Goal: Task Accomplishment & Management: Use online tool/utility

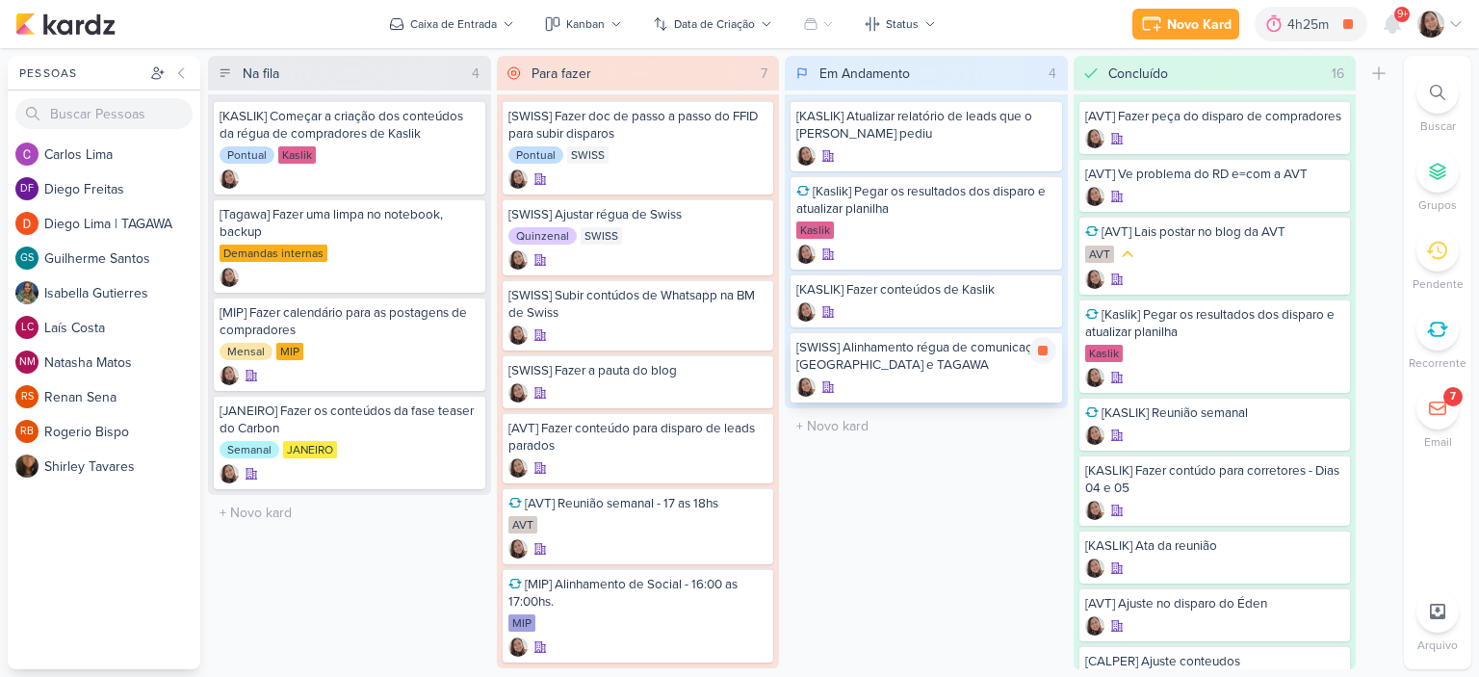
scroll to position [31, 0]
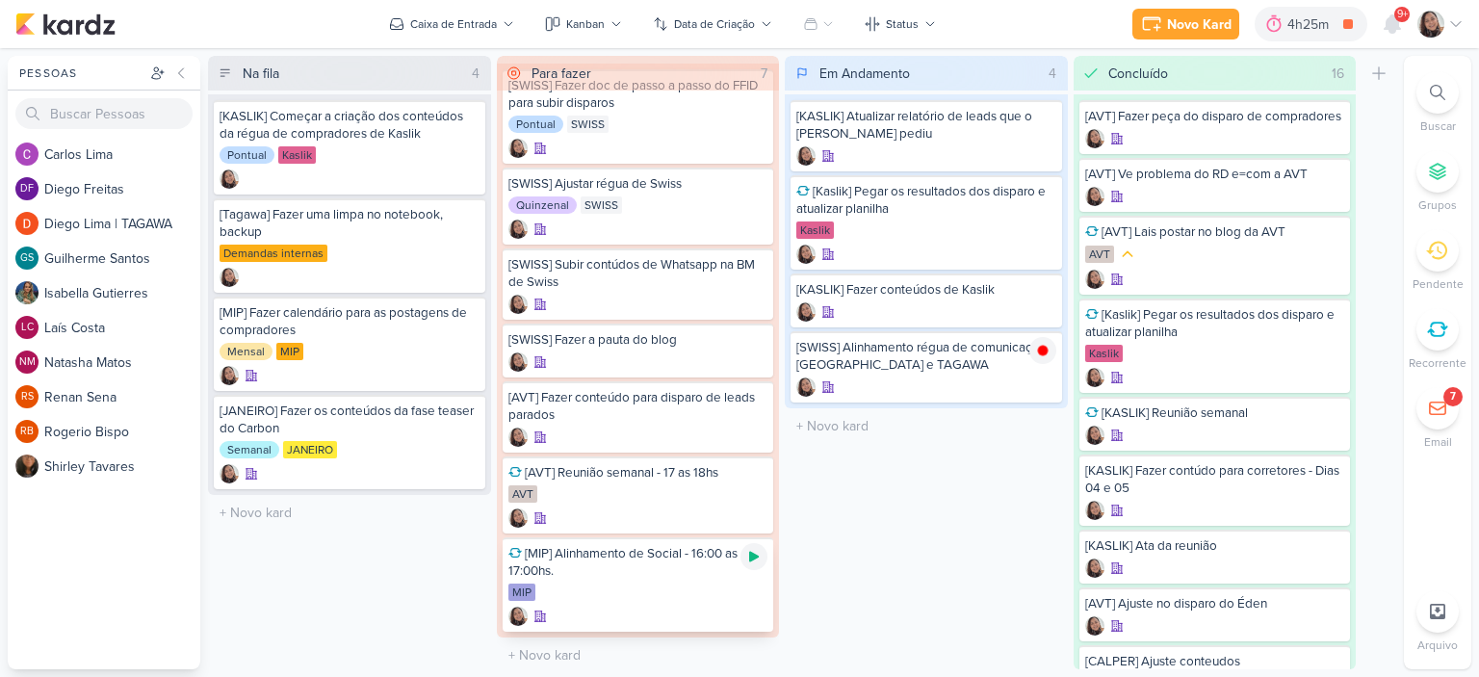
click at [748, 549] on icon at bounding box center [753, 556] width 15 height 15
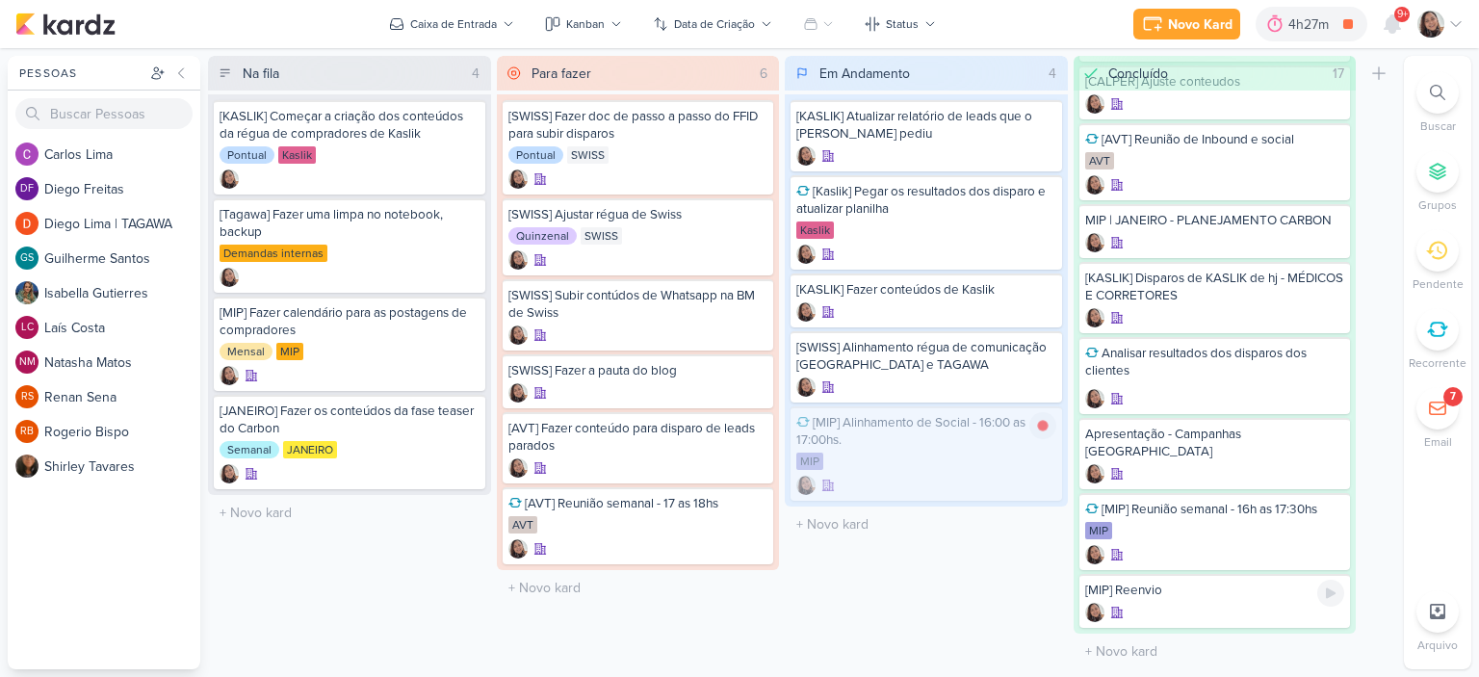
scroll to position [555, 0]
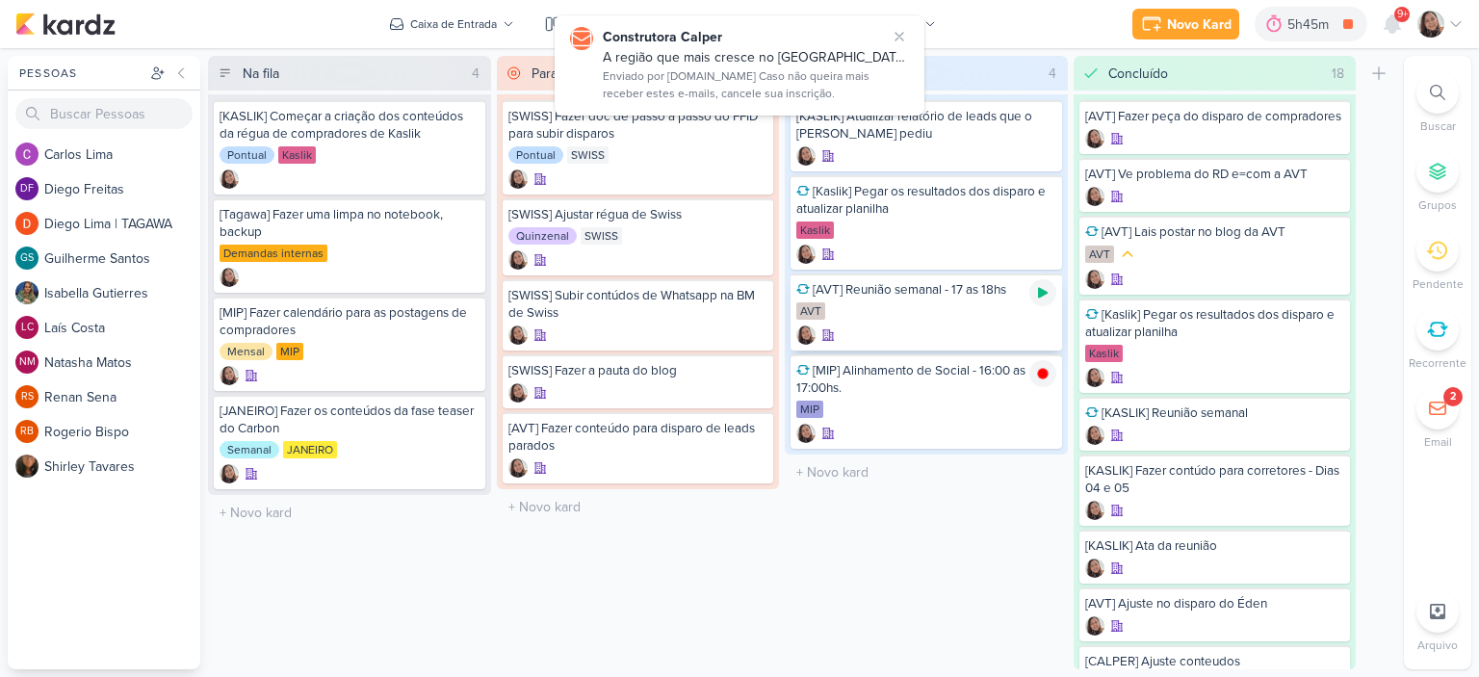
click at [1046, 288] on icon at bounding box center [1042, 292] width 15 height 15
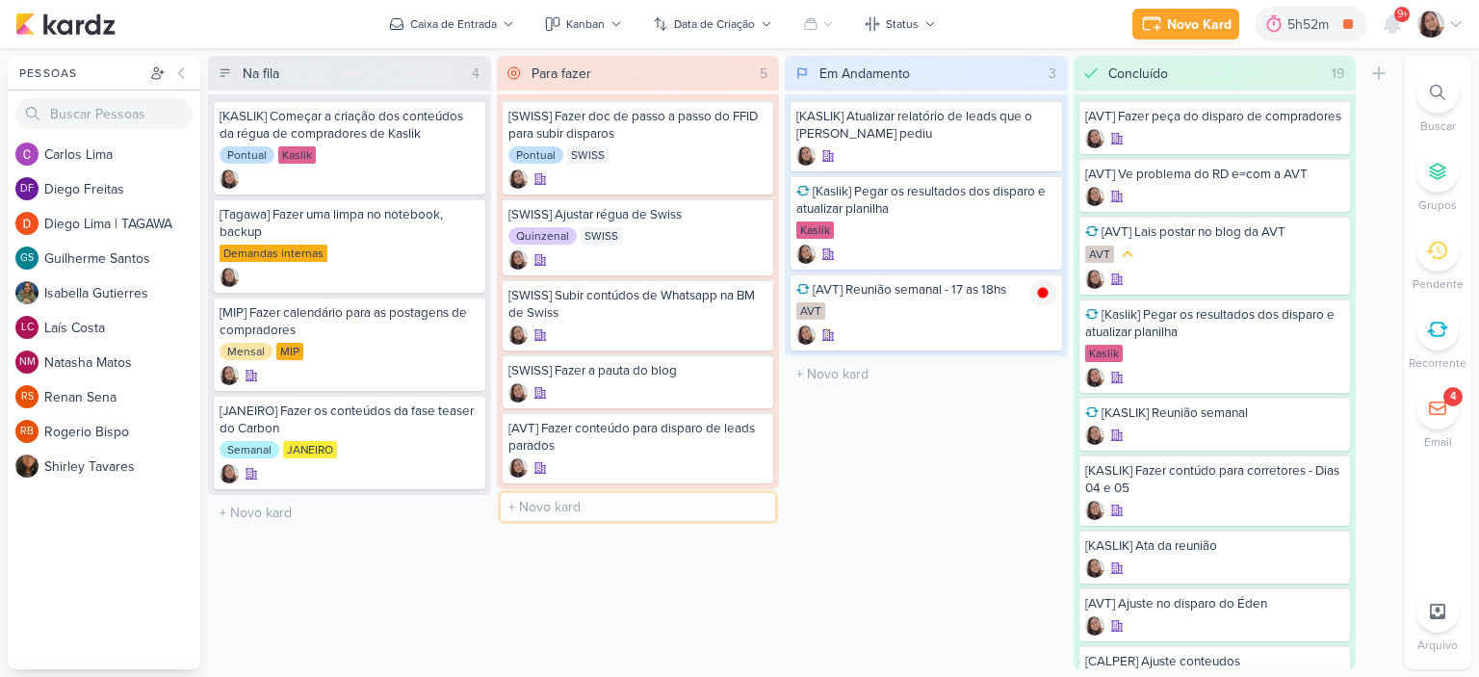
click at [549, 507] on input "text" at bounding box center [638, 507] width 275 height 28
type input "[SWISS] Ajustar a régua geral de leads"
click at [578, 557] on input "text" at bounding box center [638, 565] width 275 height 28
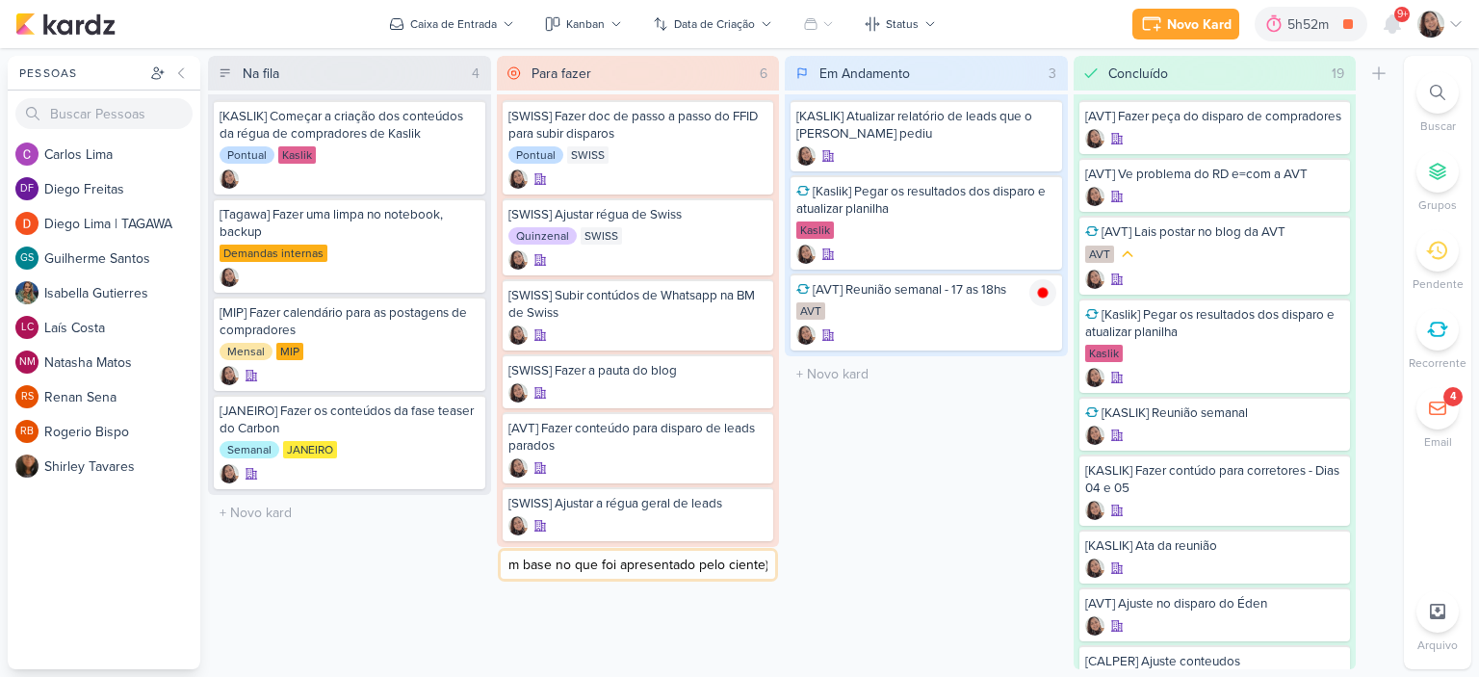
scroll to position [0, 251]
type input "[SWISS] Fazer a régua de compradores (Com base no que foi apresentado pelo clie…"
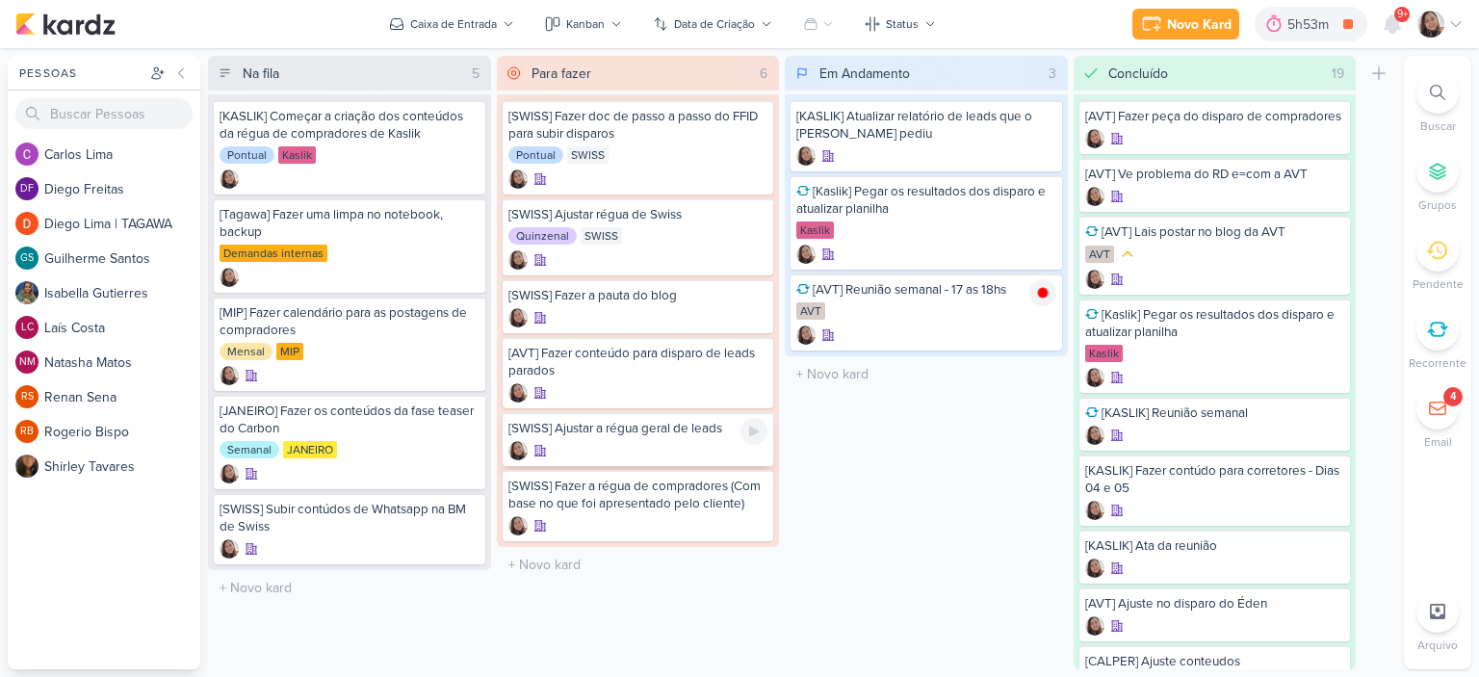
click at [581, 428] on div "[SWISS] Ajustar a régua geral de leads" at bounding box center [638, 428] width 260 height 17
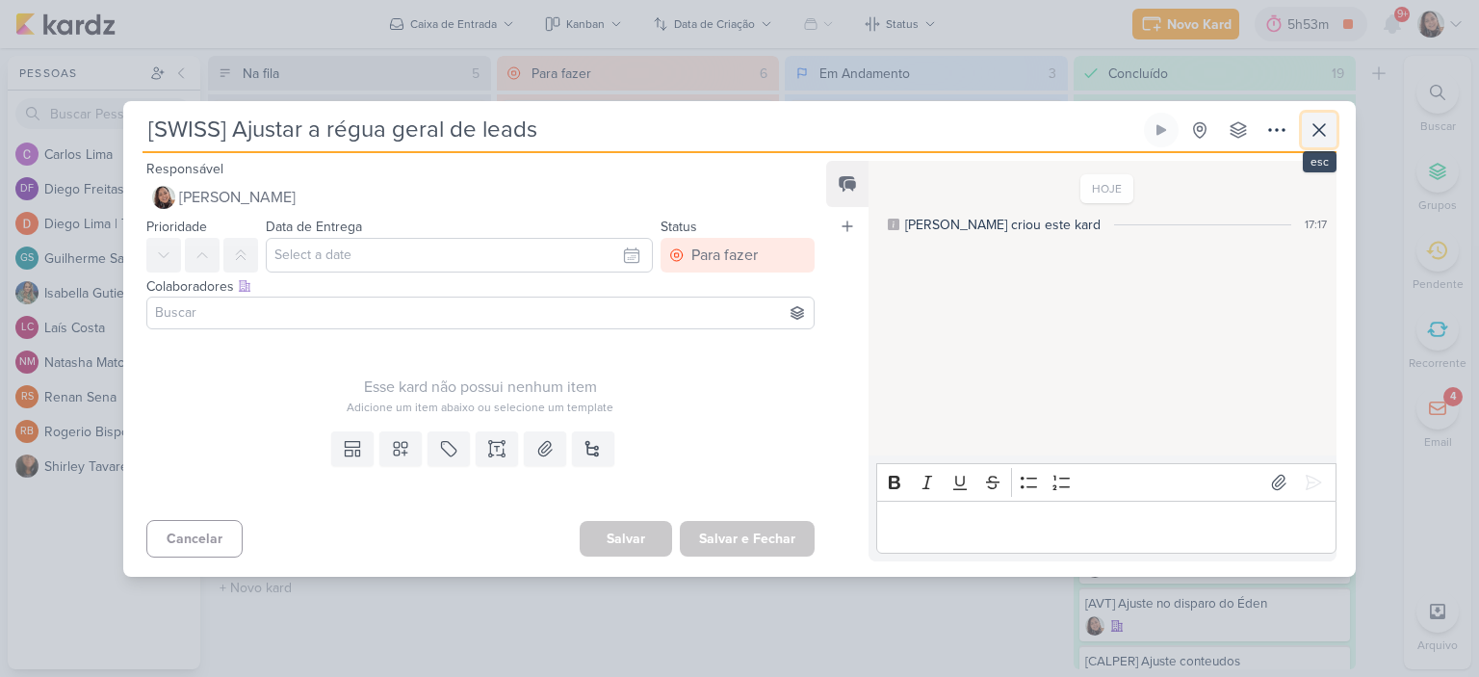
click at [1312, 127] on icon at bounding box center [1318, 129] width 23 height 23
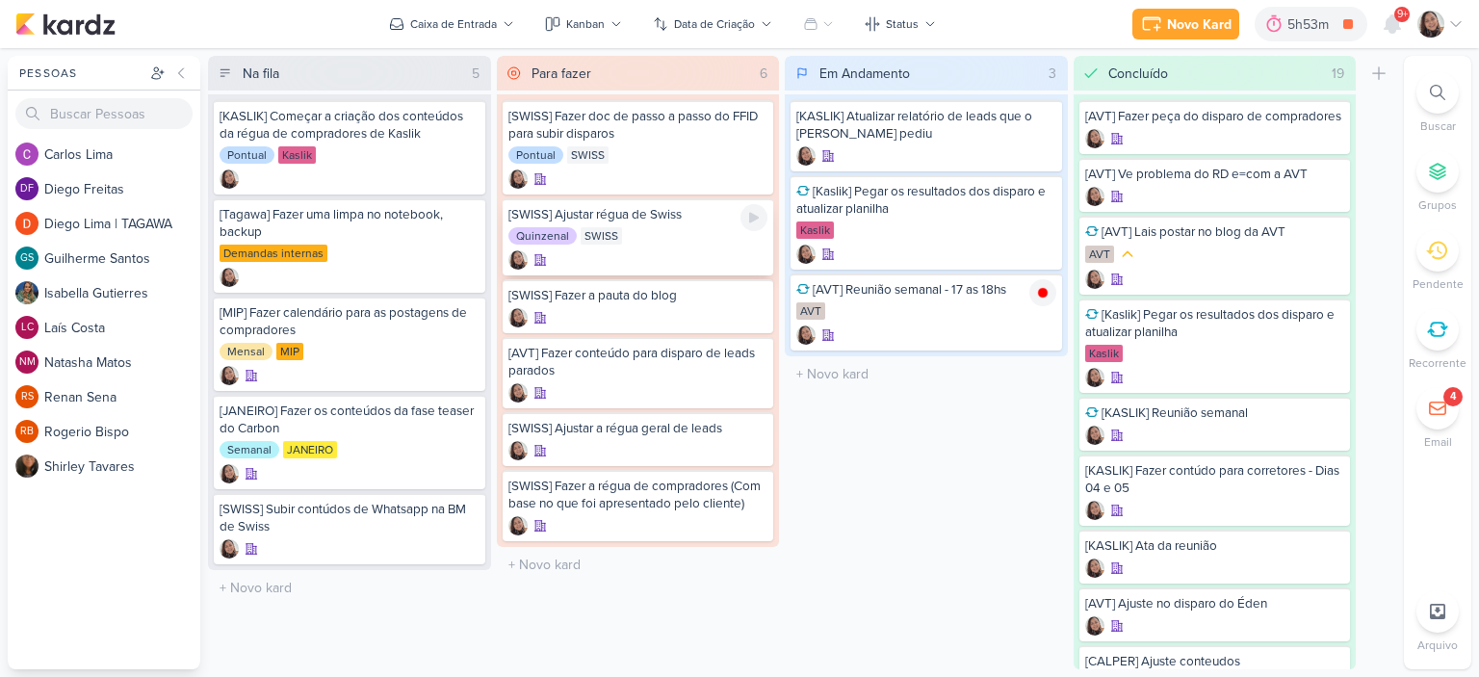
click at [669, 227] on div "Quinzenal [GEOGRAPHIC_DATA]" at bounding box center [638, 236] width 260 height 19
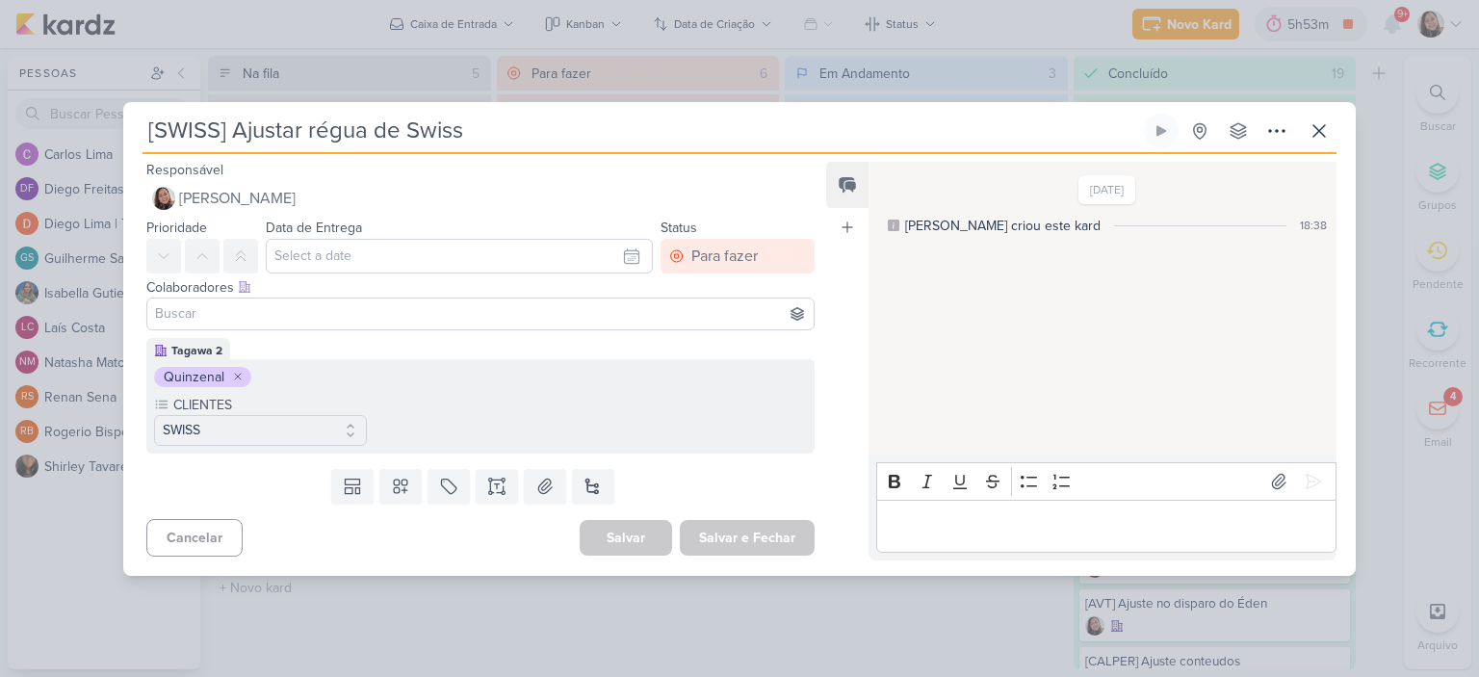
click at [241, 380] on icon at bounding box center [238, 377] width 12 height 12
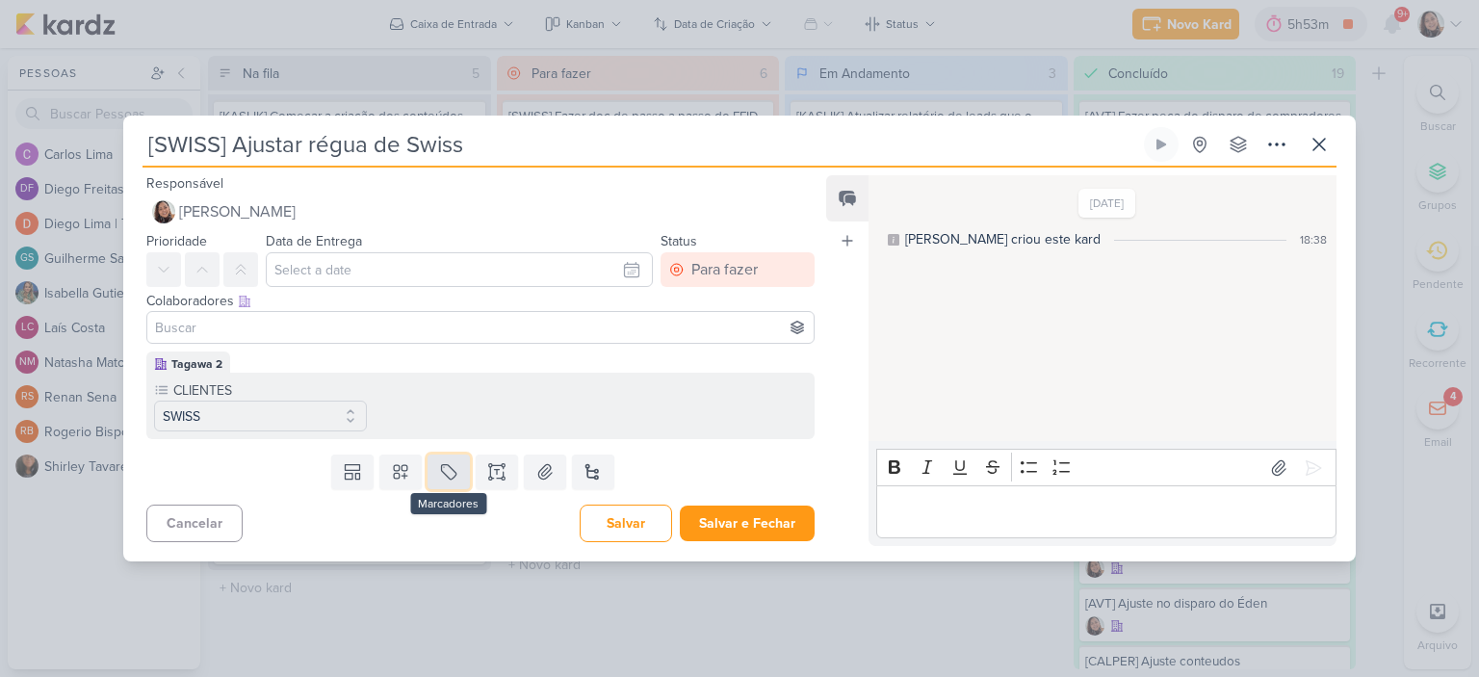
click at [431, 478] on button at bounding box center [448, 471] width 42 height 35
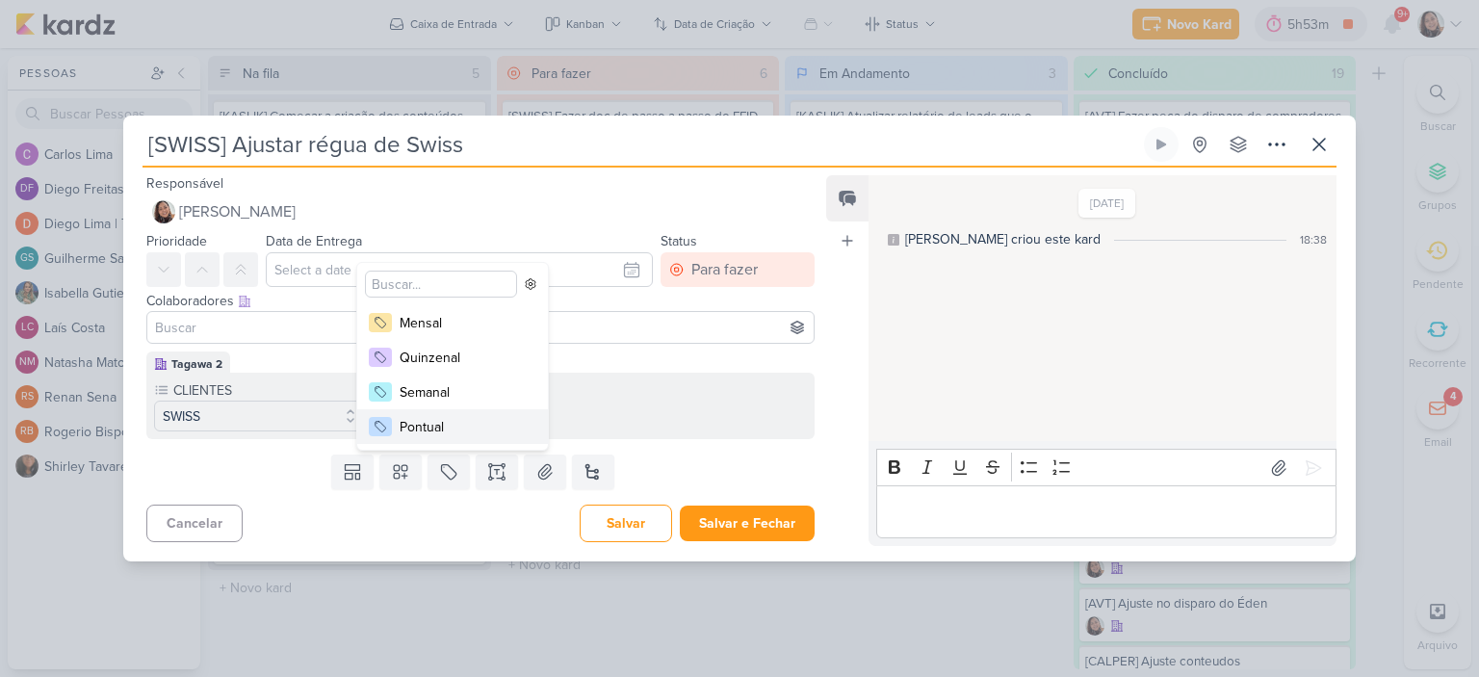
click at [447, 423] on div "Pontual" at bounding box center [462, 427] width 125 height 20
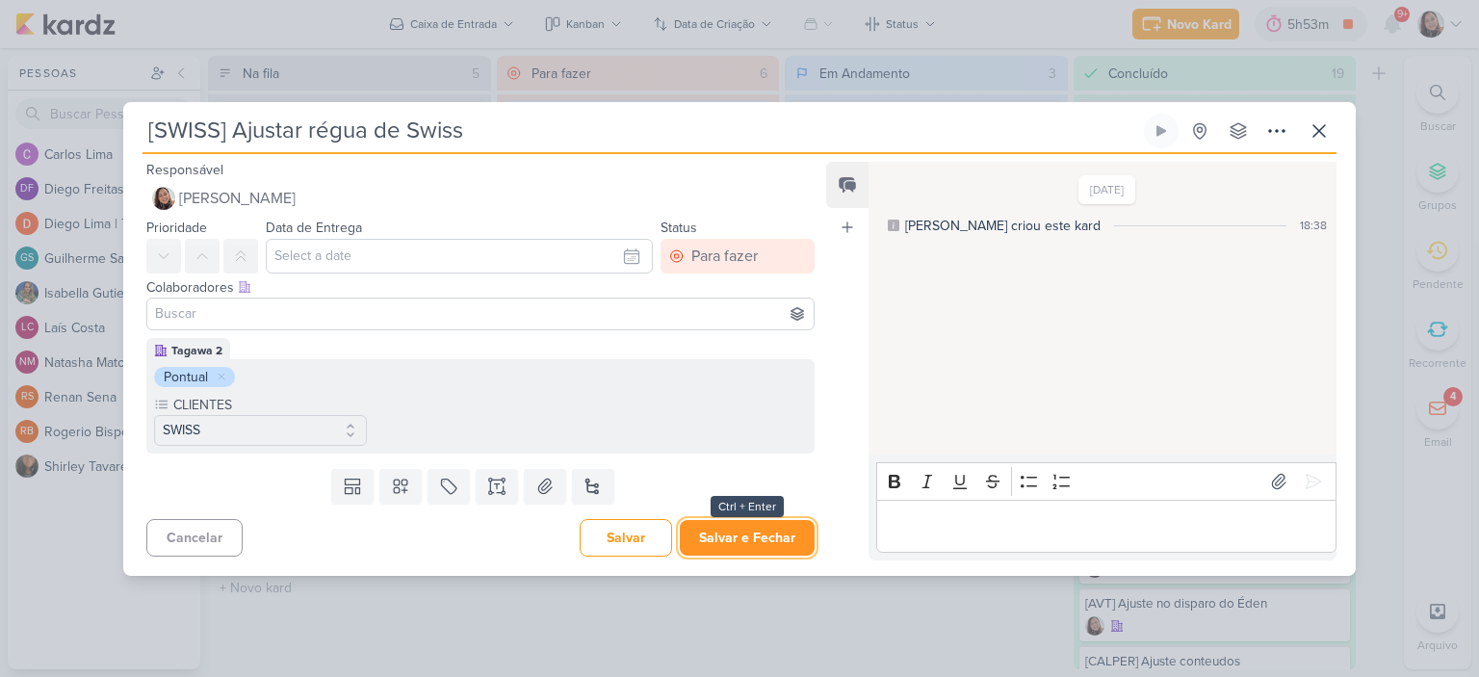
click at [745, 533] on button "Salvar e Fechar" at bounding box center [747, 538] width 135 height 36
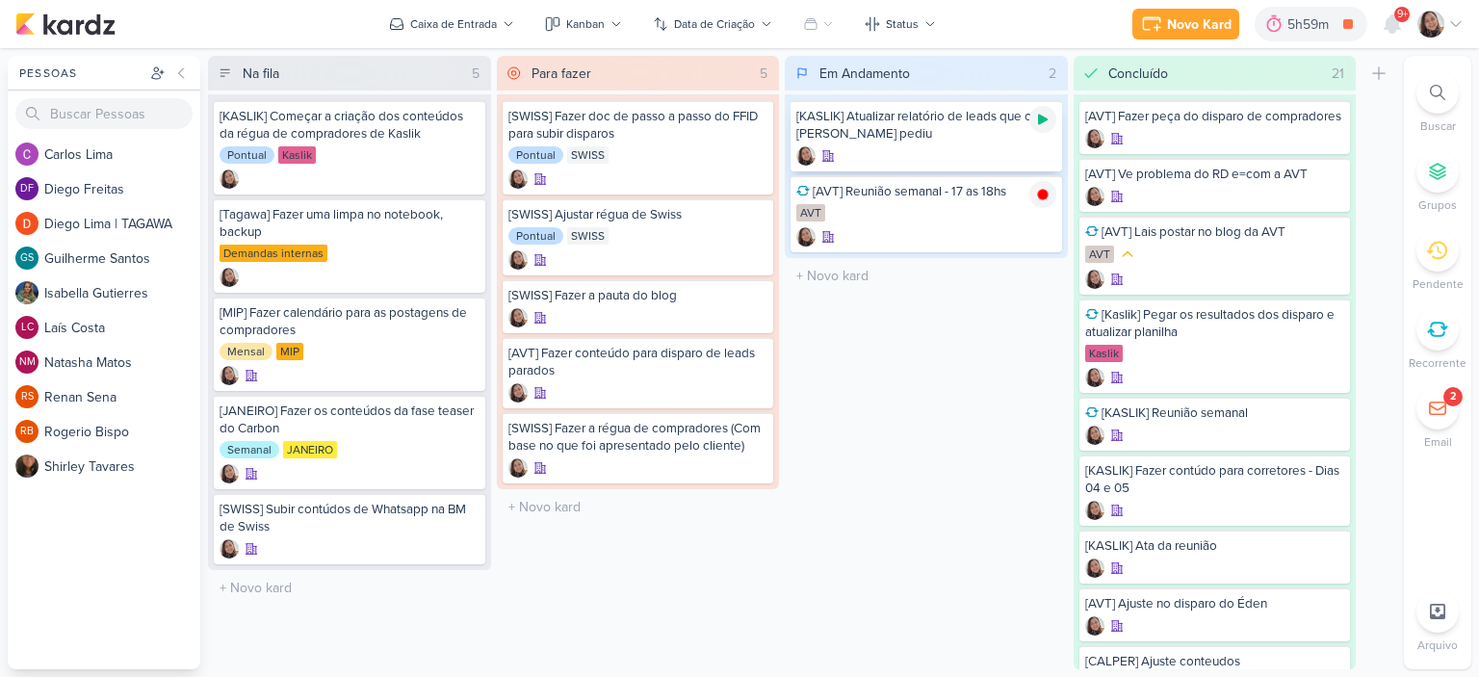
click at [1042, 123] on icon at bounding box center [1042, 119] width 15 height 15
